Goal: Task Accomplishment & Management: Manage account settings

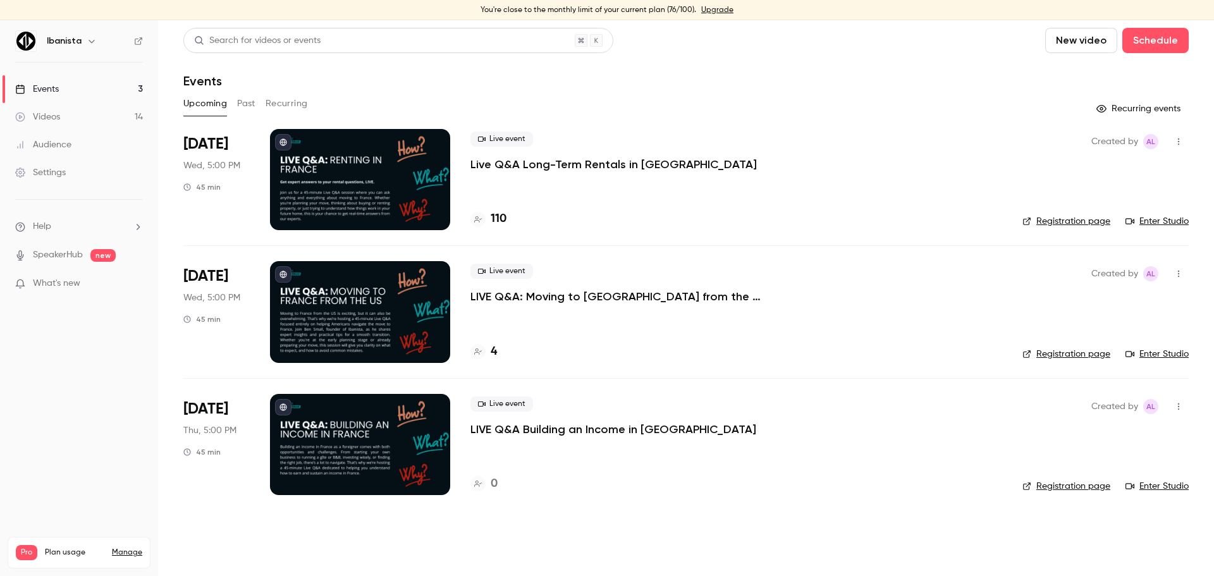
click at [390, 163] on div at bounding box center [360, 179] width 180 height 101
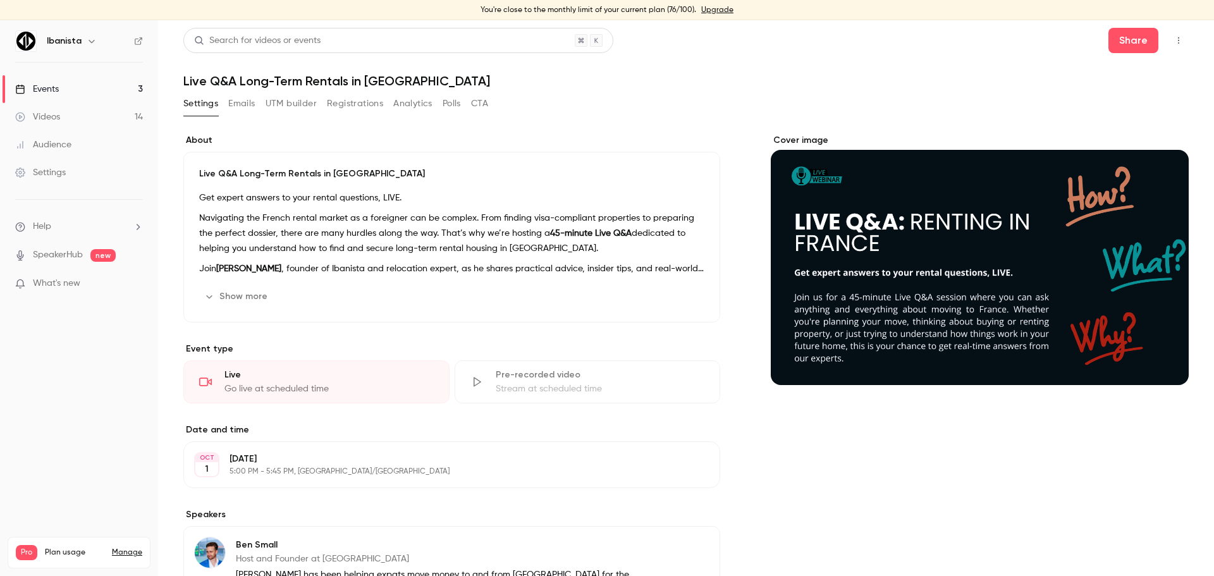
click at [366, 102] on button "Registrations" at bounding box center [355, 104] width 56 height 20
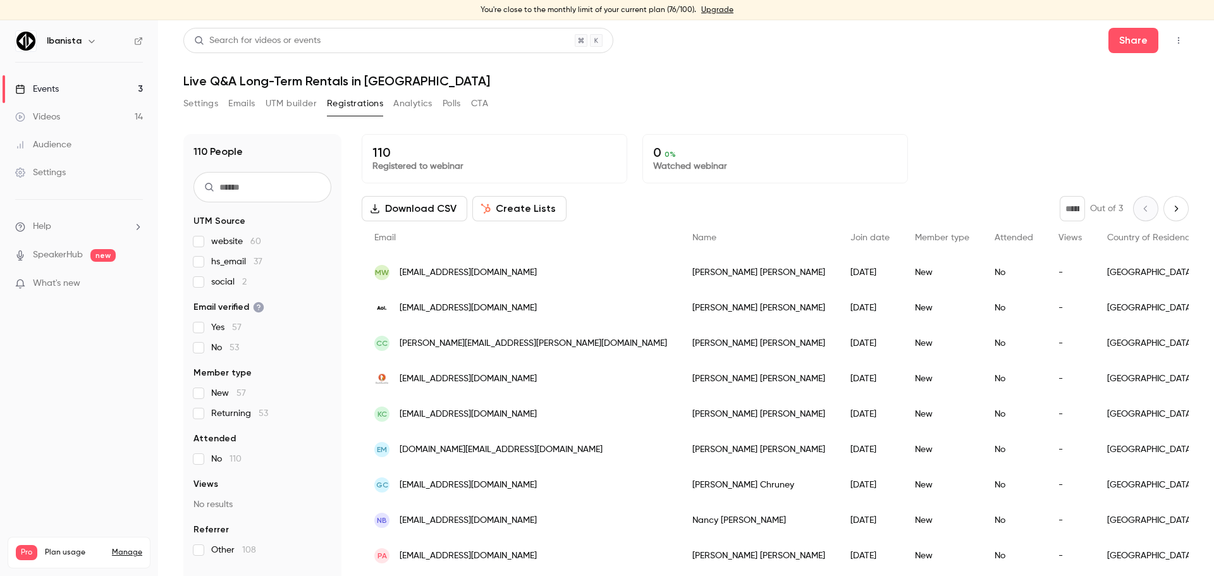
click at [78, 97] on link "Events 3" at bounding box center [79, 89] width 158 height 28
